Goal: Task Accomplishment & Management: Manage account settings

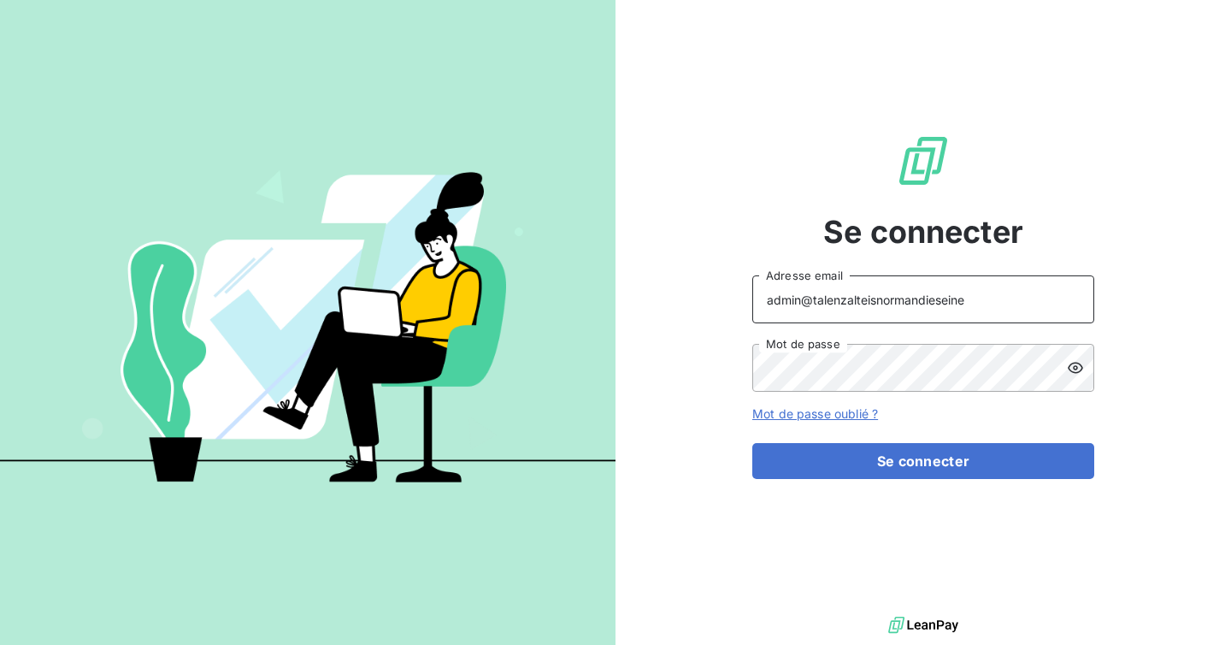
drag, startPoint x: 958, startPoint y: 307, endPoint x: 815, endPoint y: 298, distance: 143.1
click at [815, 298] on input "admin@talenzalteisnormandieseine" at bounding box center [923, 299] width 342 height 48
type input "admin@graitecportugal"
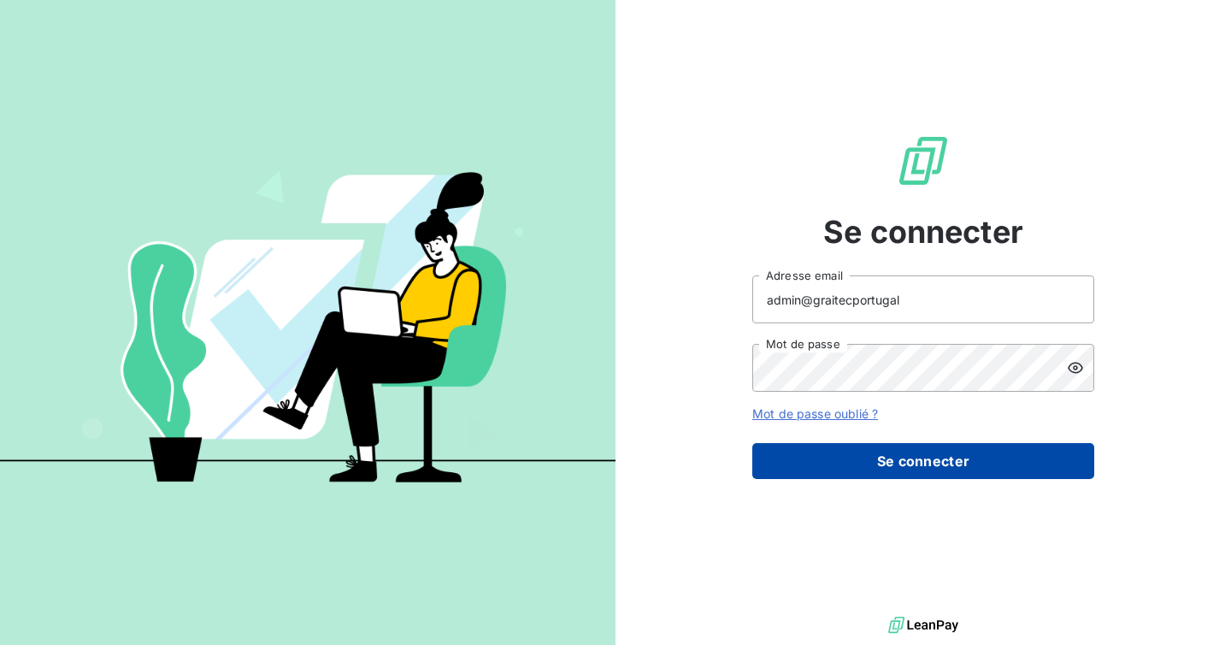
click at [905, 460] on button "Se connecter" at bounding box center [923, 461] width 342 height 36
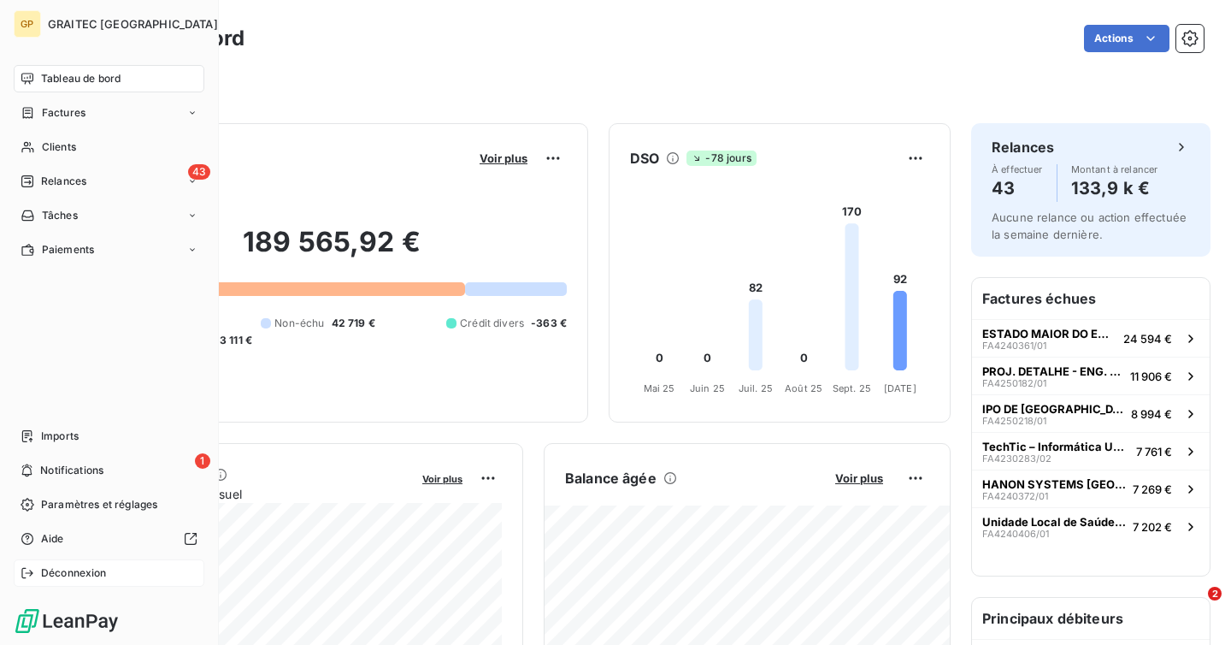
click at [62, 586] on div "Déconnexion" at bounding box center [109, 572] width 191 height 27
